Goal: Find specific page/section: Find specific page/section

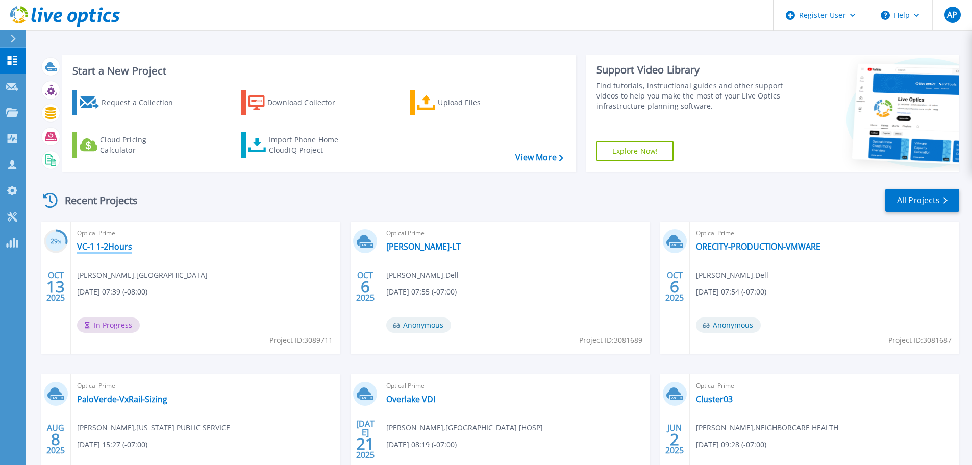
click at [116, 247] on link "VC-1 1-2Hours" at bounding box center [104, 246] width 55 height 10
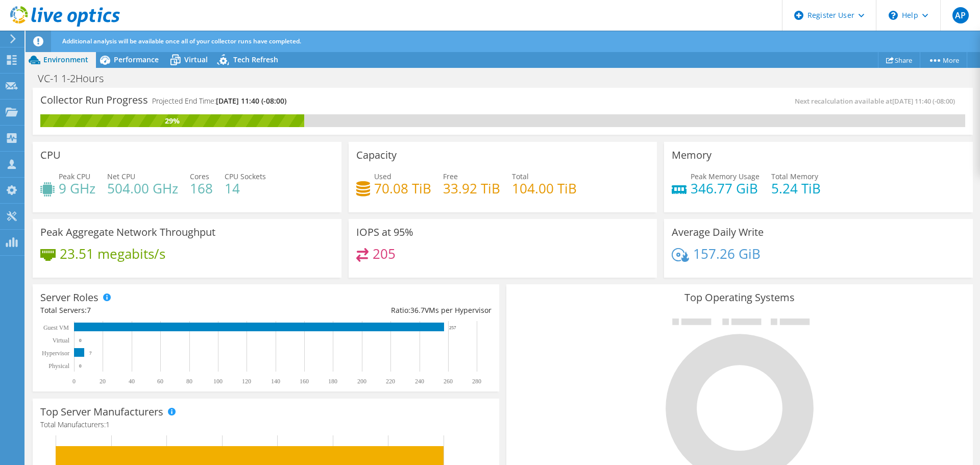
scroll to position [204, 0]
click at [122, 64] on span "Performance" at bounding box center [136, 60] width 45 height 10
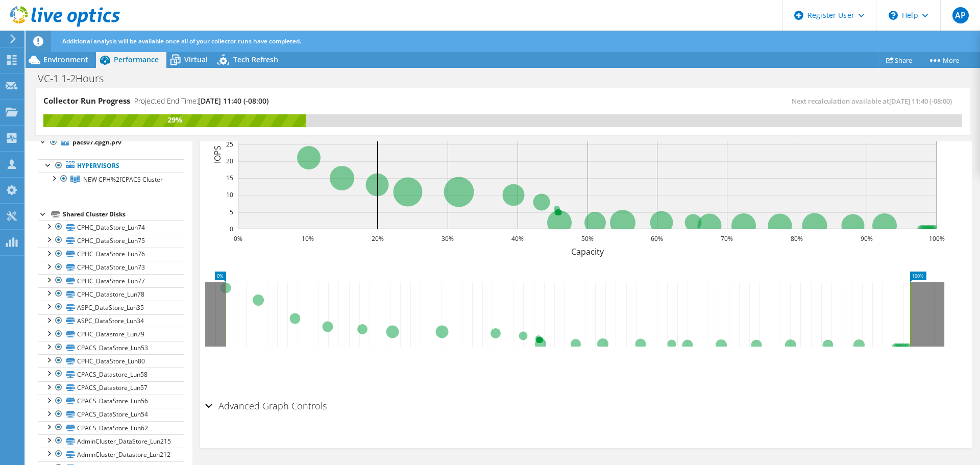
scroll to position [0, 0]
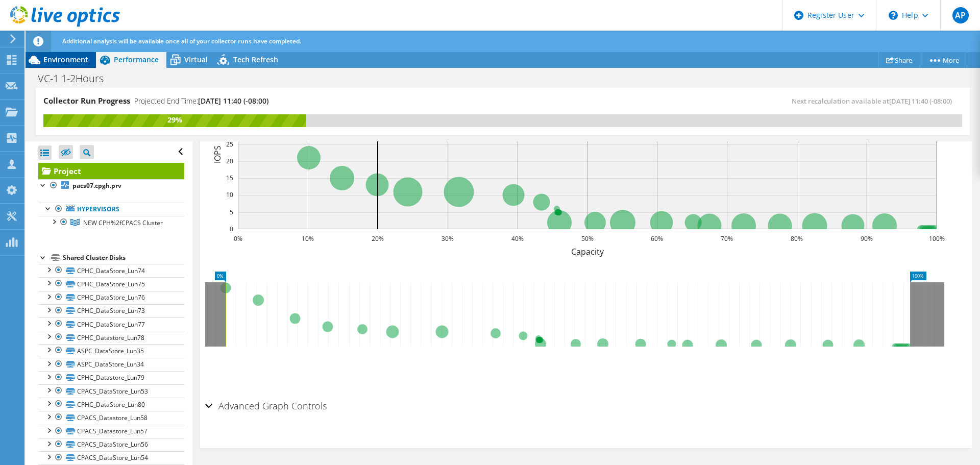
click at [73, 59] on span "Environment" at bounding box center [65, 60] width 45 height 10
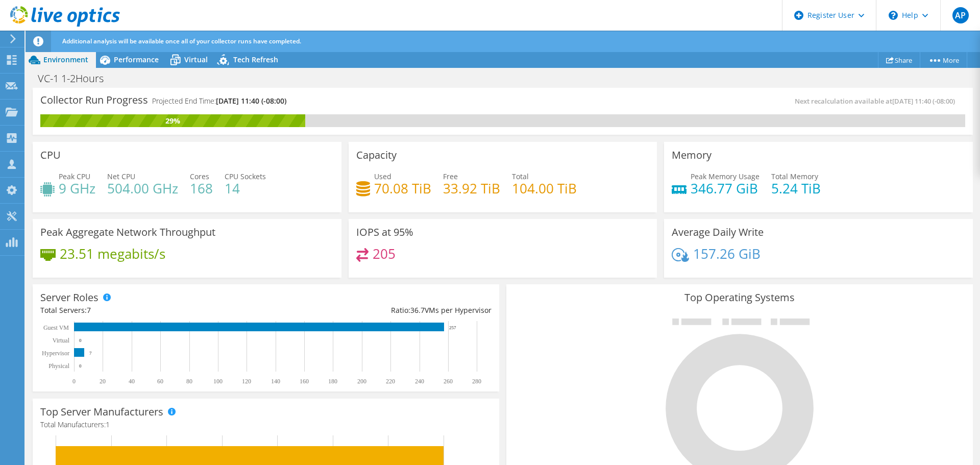
click at [36, 14] on icon at bounding box center [65, 16] width 110 height 21
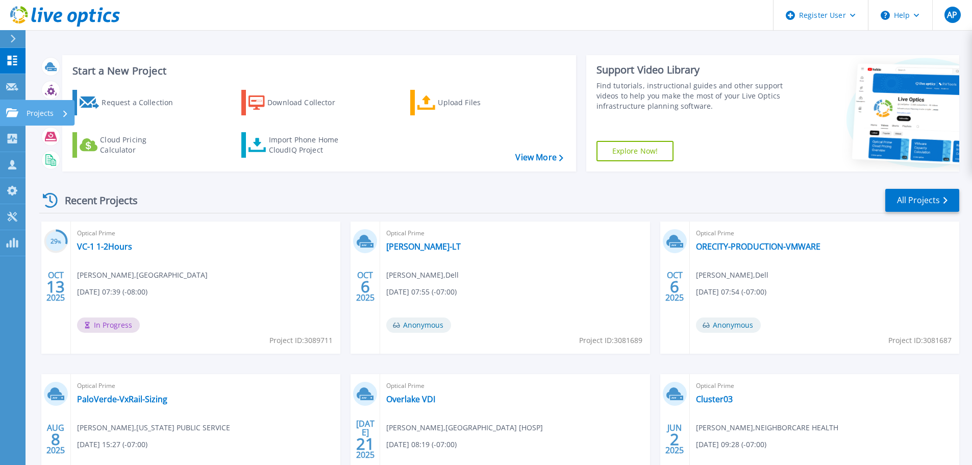
click at [16, 115] on icon at bounding box center [12, 112] width 12 height 9
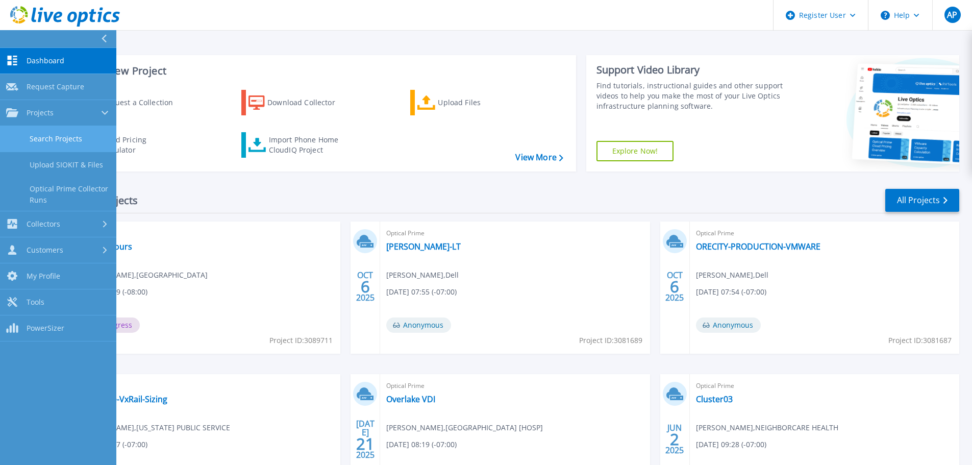
click at [78, 137] on link "Search Projects" at bounding box center [58, 139] width 116 height 26
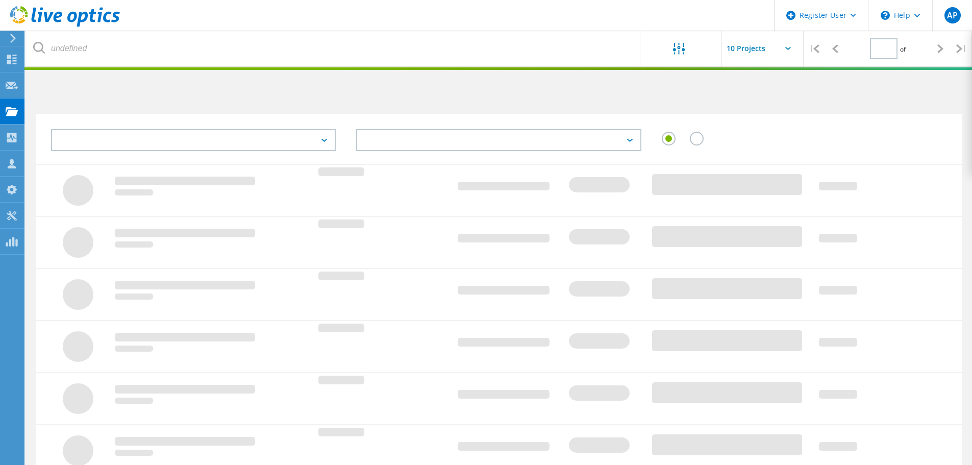
type input "1"
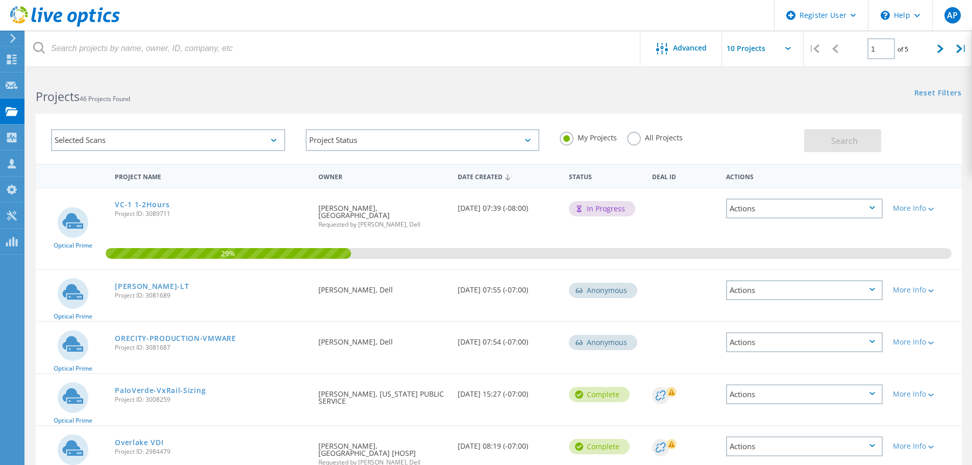
click at [645, 141] on label "All Projects" at bounding box center [655, 137] width 56 height 10
click at [0, 0] on input "All Projects" at bounding box center [0, 0] width 0 height 0
click at [109, 78] on div "Projects 46 Projects Found" at bounding box center [262, 87] width 473 height 27
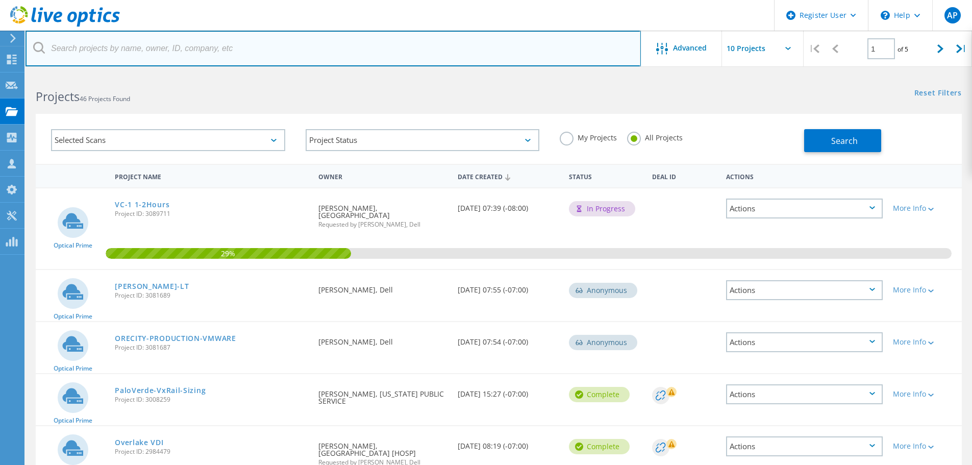
click at [125, 44] on input "text" at bounding box center [333, 49] width 615 height 36
type input "city of vancouver"
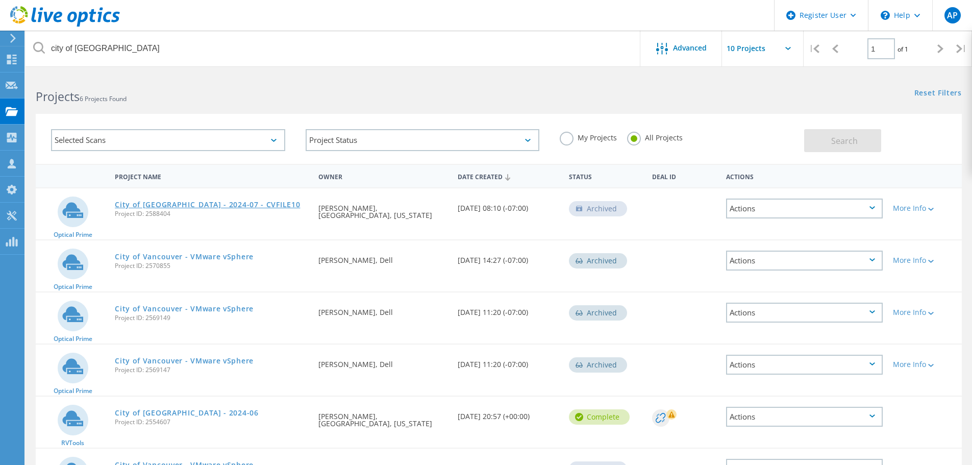
click at [217, 203] on link "City of [GEOGRAPHIC_DATA] - 2024-07 - CVFILE10" at bounding box center [207, 204] width 185 height 7
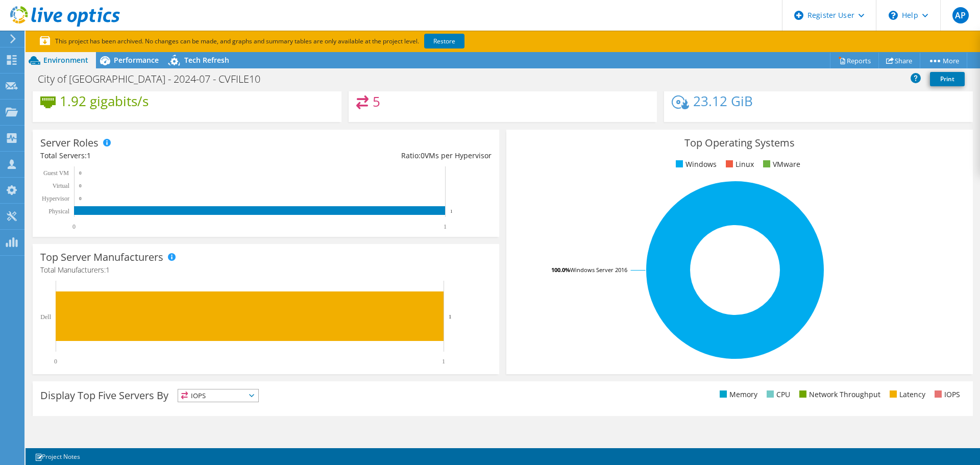
scroll to position [102, 0]
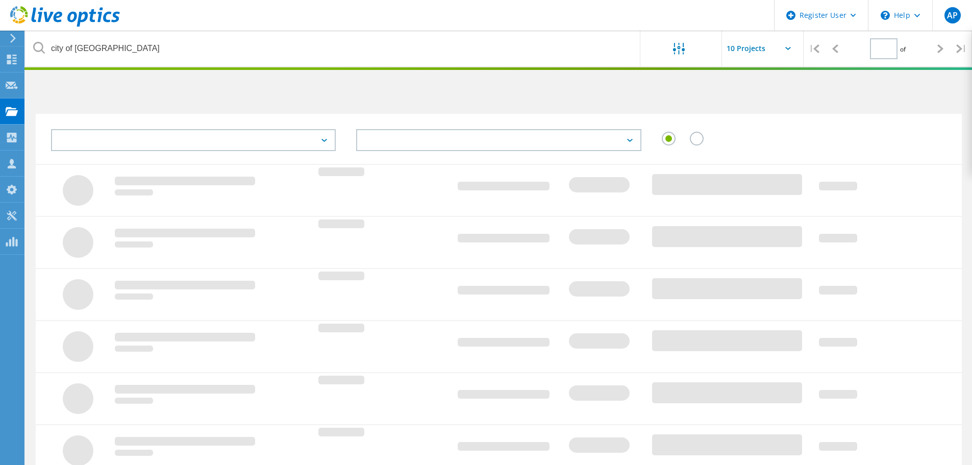
type input "1"
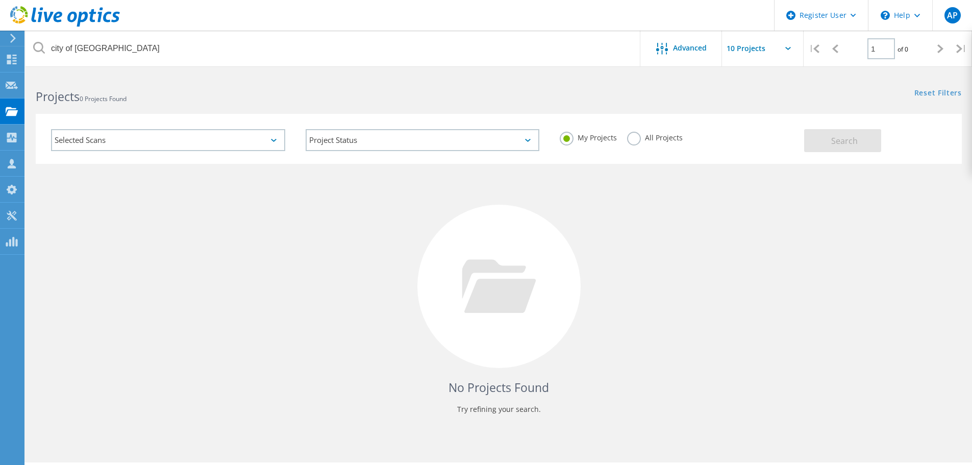
click at [664, 139] on label "All Projects" at bounding box center [655, 137] width 56 height 10
click at [0, 0] on input "All Projects" at bounding box center [0, 0] width 0 height 0
click at [844, 139] on span "Search" at bounding box center [844, 140] width 27 height 11
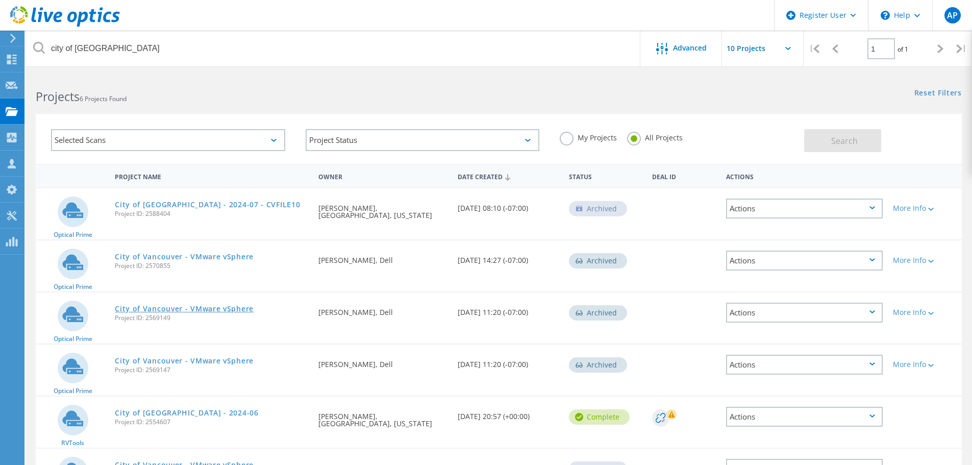
click at [233, 306] on link "City of Vancouver - VMware vSphere" at bounding box center [184, 308] width 139 height 7
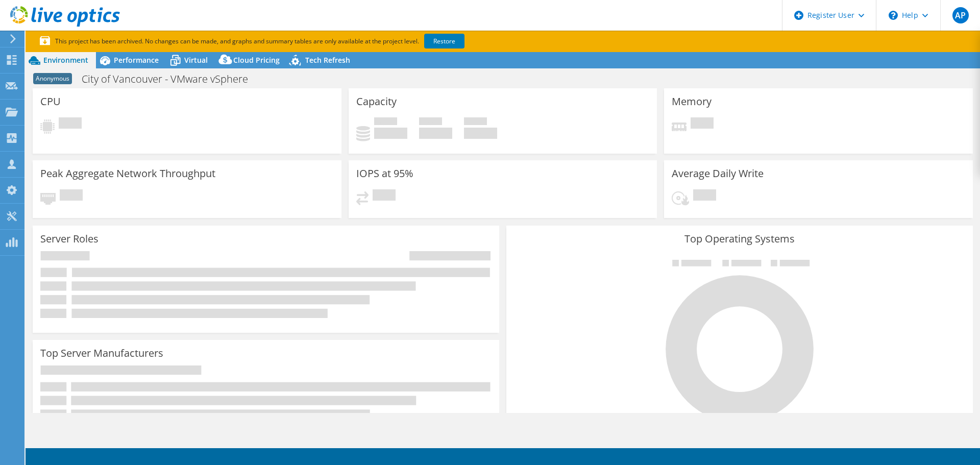
select select "USD"
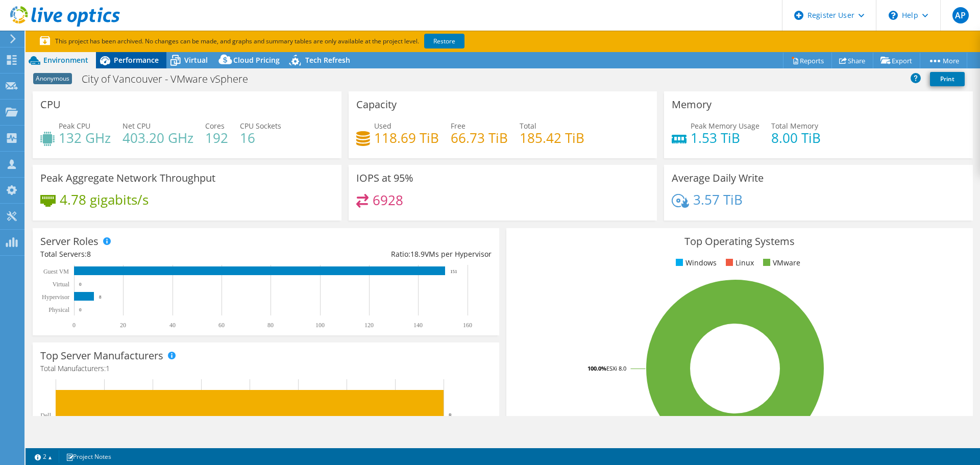
click at [144, 59] on span "Performance" at bounding box center [136, 60] width 45 height 10
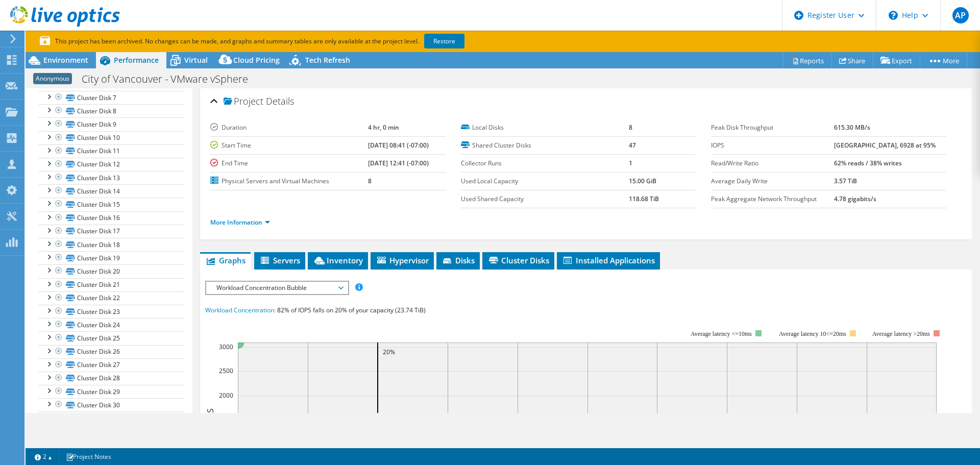
scroll to position [255, 0]
click at [57, 11] on icon at bounding box center [65, 16] width 110 height 21
